Goal: Task Accomplishment & Management: Manage account settings

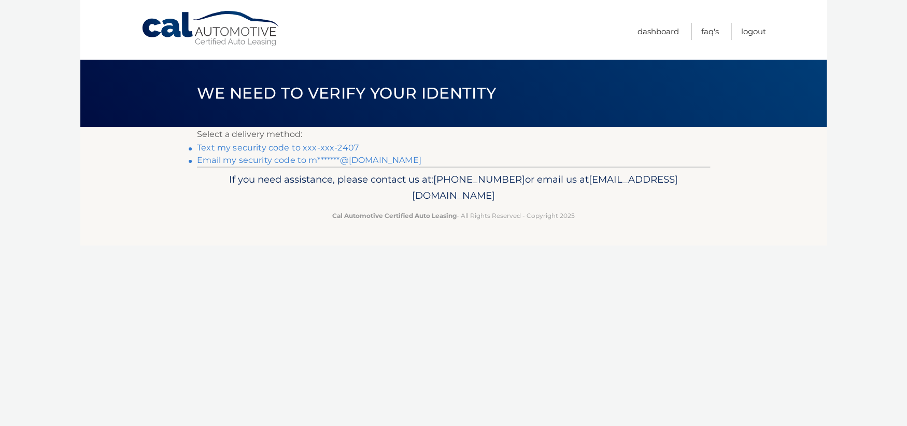
click at [269, 147] on link "Text my security code to xxx-xxx-2407" at bounding box center [278, 148] width 162 height 10
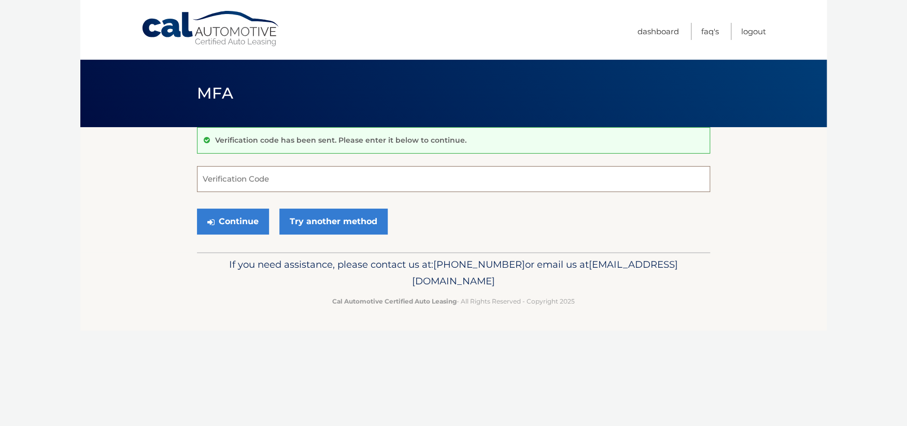
click at [247, 176] on input "Verification Code" at bounding box center [453, 179] width 513 height 26
type input "321300"
click at [222, 217] on button "Continue" at bounding box center [233, 221] width 72 height 26
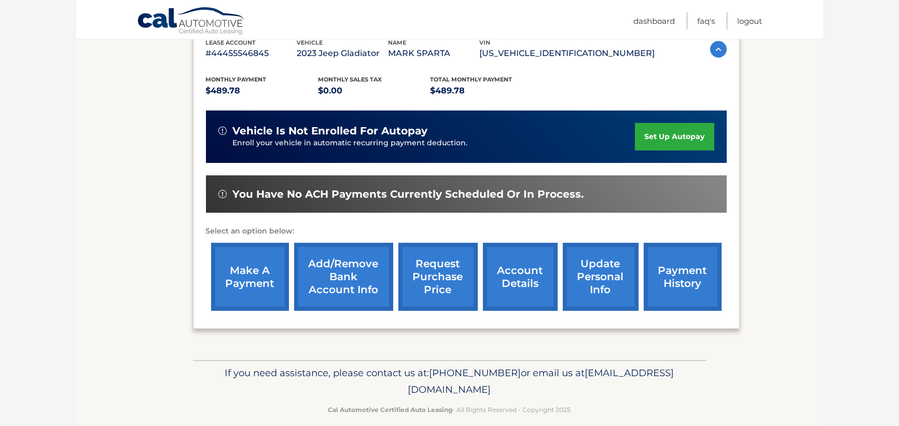
scroll to position [200, 0]
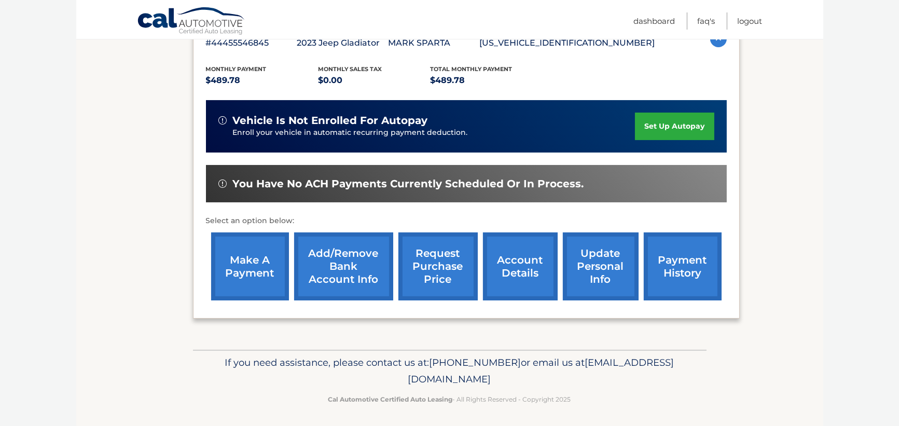
click at [501, 268] on link "account details" at bounding box center [520, 266] width 75 height 68
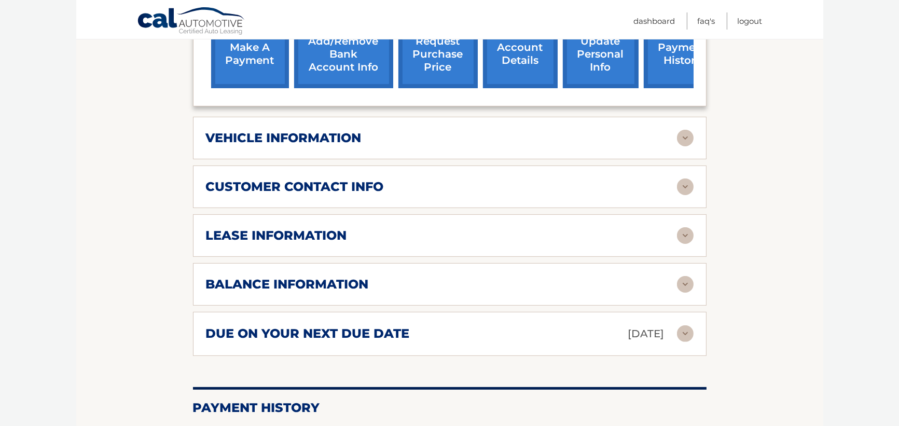
scroll to position [460, 0]
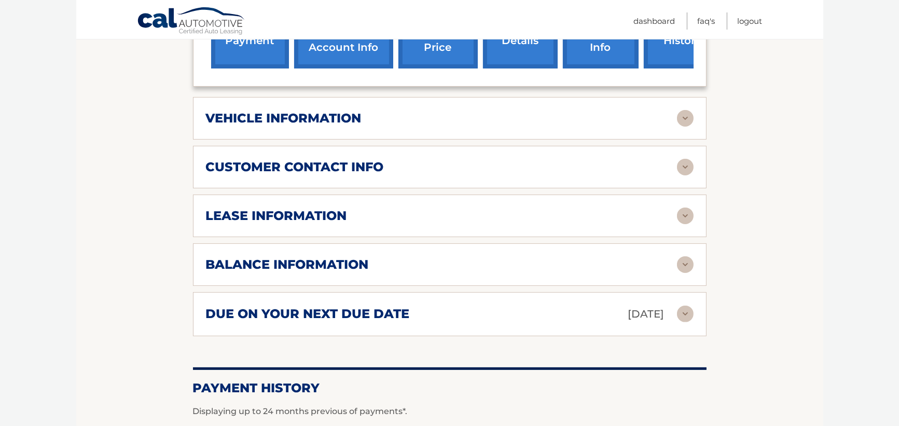
click at [682, 207] on img at bounding box center [685, 215] width 17 height 17
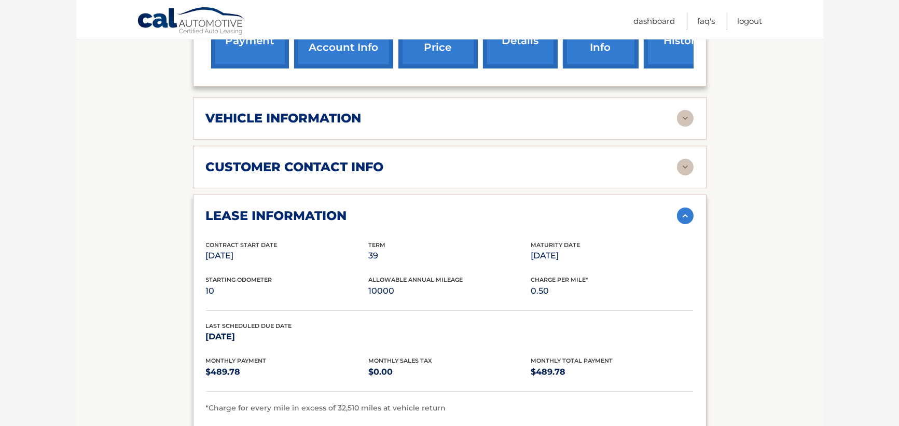
click at [683, 207] on img at bounding box center [685, 215] width 17 height 17
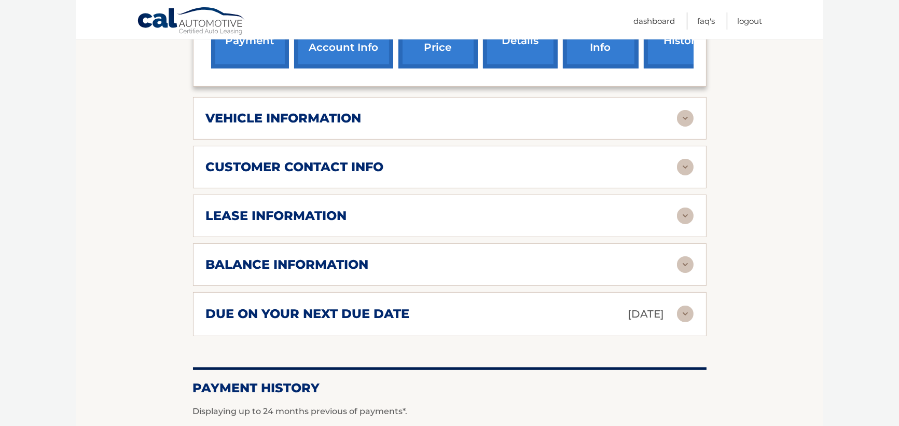
click at [683, 256] on img at bounding box center [685, 264] width 17 height 17
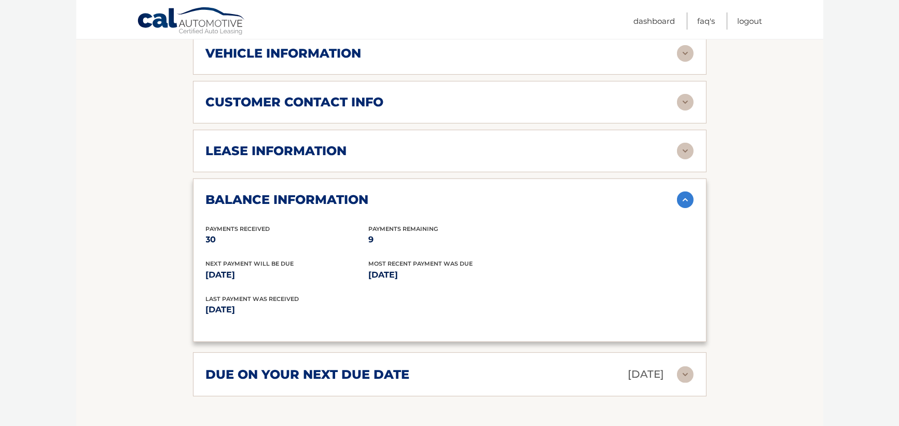
scroll to position [548, 0]
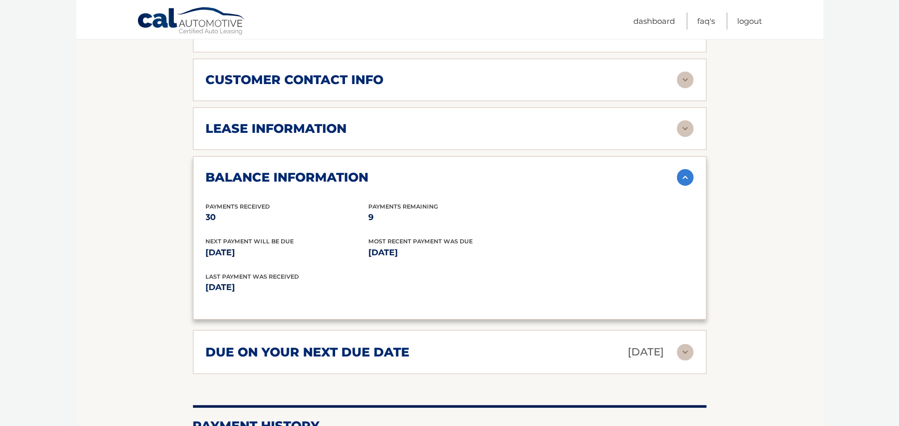
click at [686, 169] on img at bounding box center [685, 177] width 17 height 17
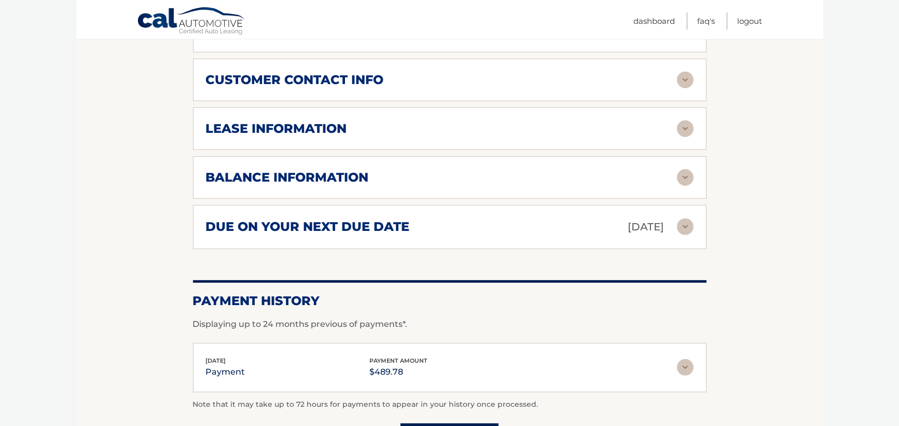
click at [688, 218] on img at bounding box center [685, 226] width 17 height 17
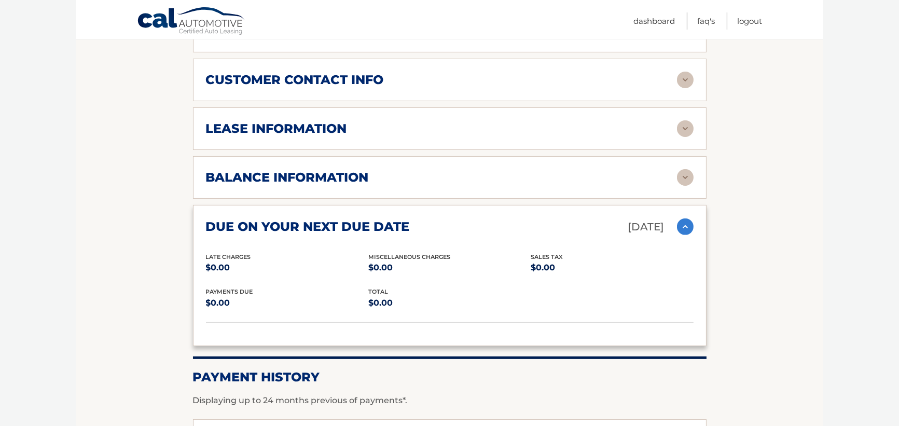
click at [689, 218] on img at bounding box center [685, 226] width 17 height 17
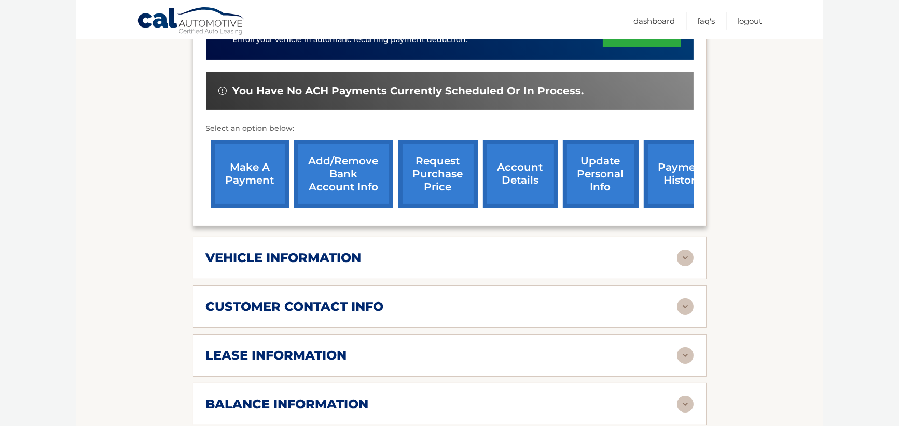
scroll to position [259, 0]
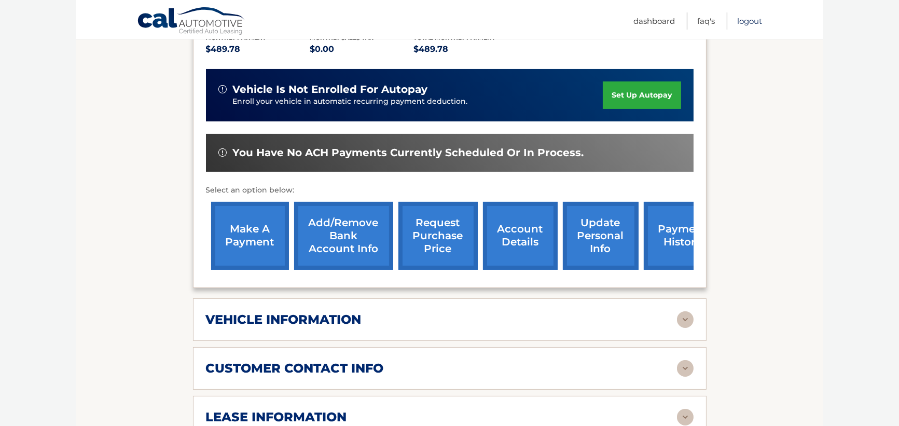
click at [748, 23] on link "Logout" at bounding box center [749, 20] width 25 height 17
